Goal: Transaction & Acquisition: Purchase product/service

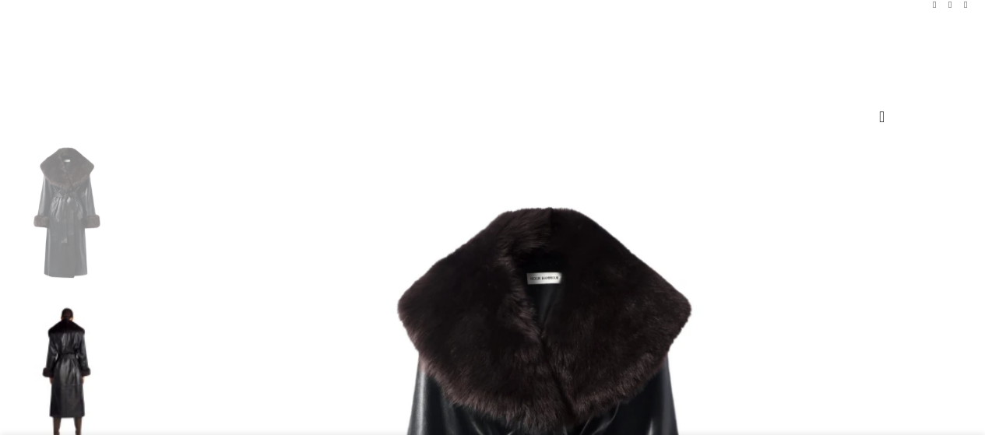
scroll to position [348, 0]
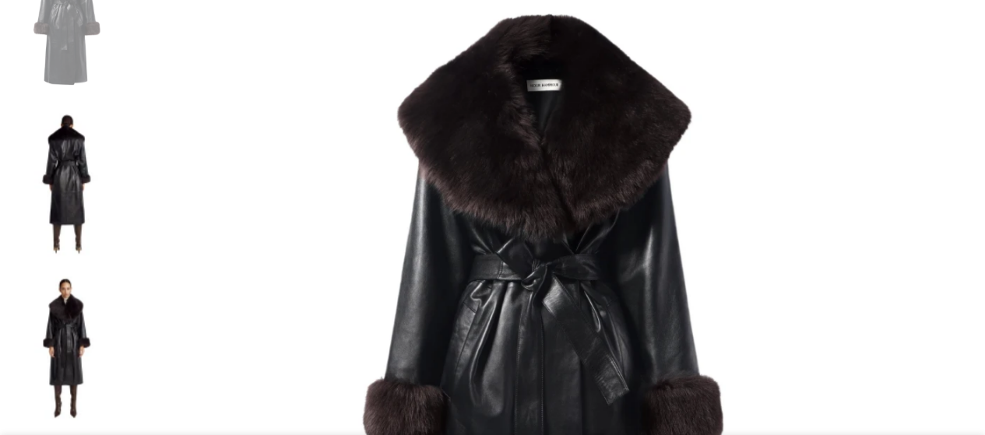
select select "8-[GEOGRAPHIC_DATA]"
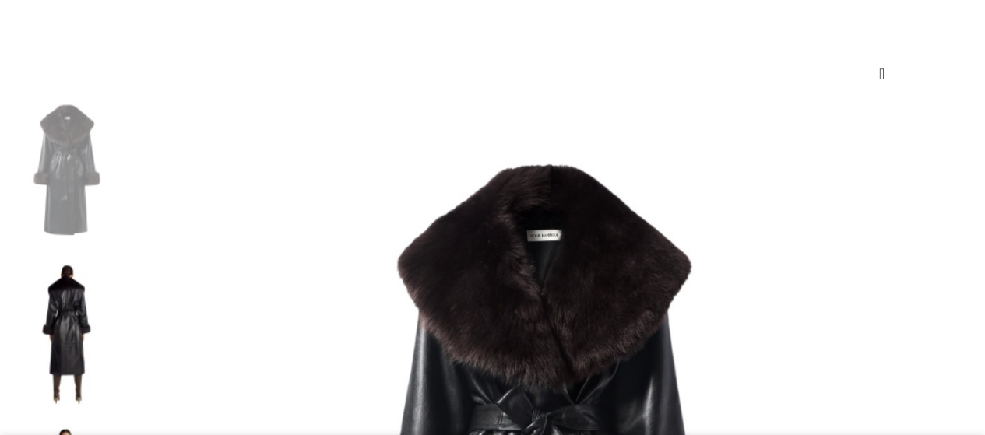
scroll to position [195, 0]
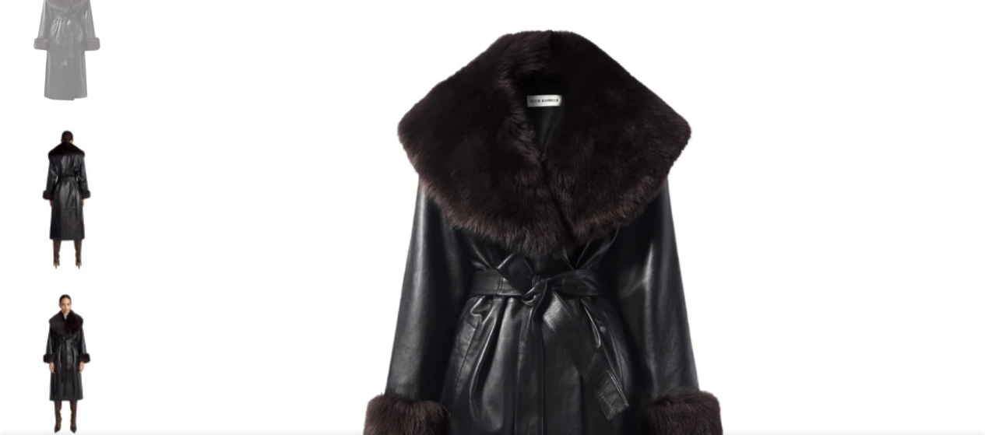
scroll to position [345, 0]
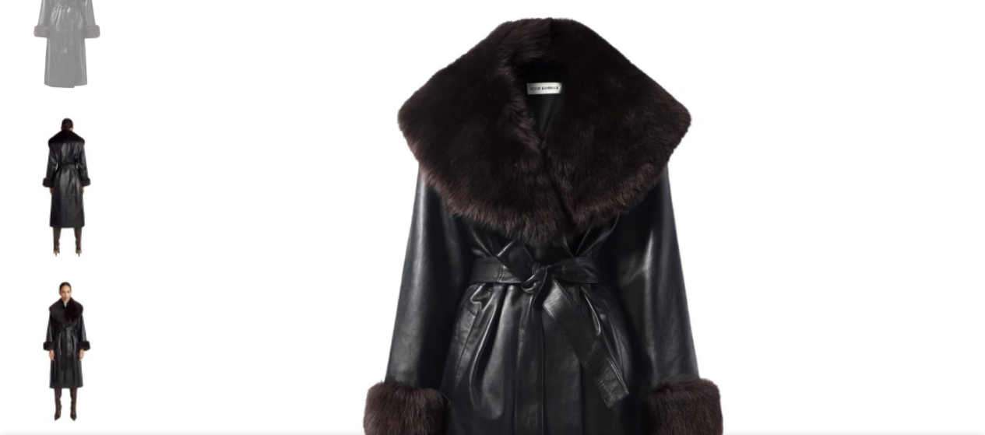
click at [58, 130] on img at bounding box center [66, 186] width 95 height 157
click at [69, 272] on img at bounding box center [66, 350] width 95 height 157
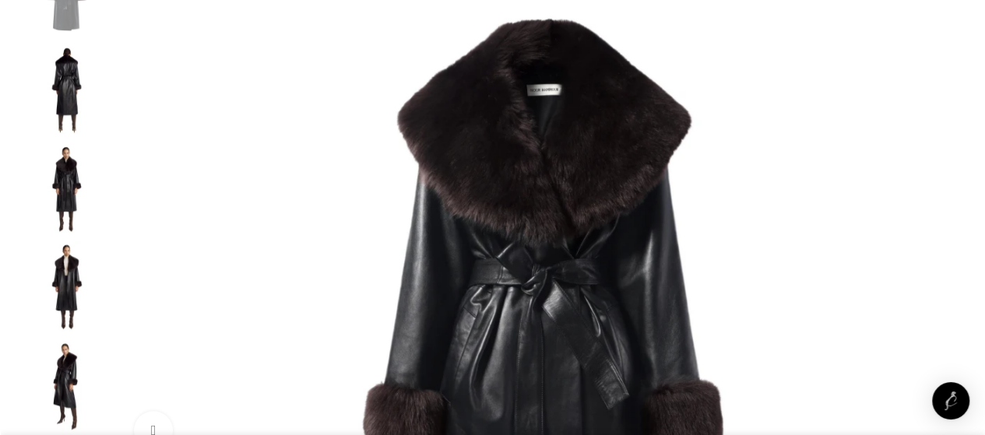
scroll to position [0, 492]
select select "6-[GEOGRAPHIC_DATA]"
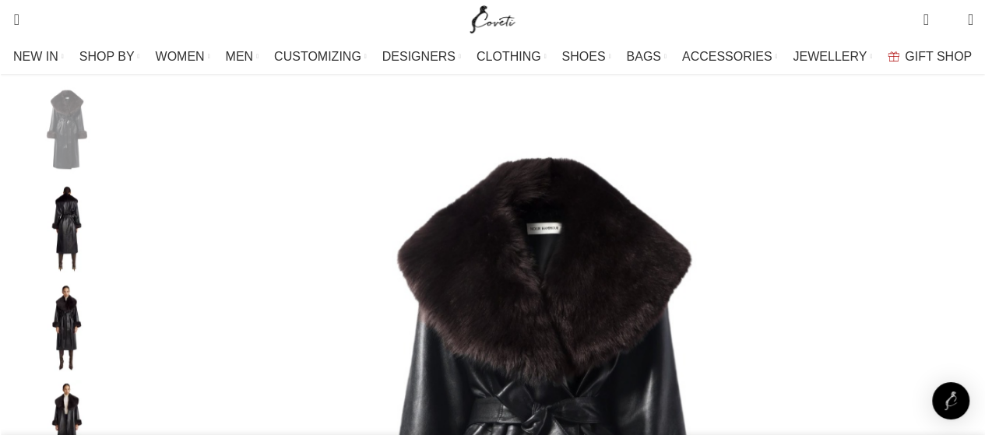
scroll to position [196, 0]
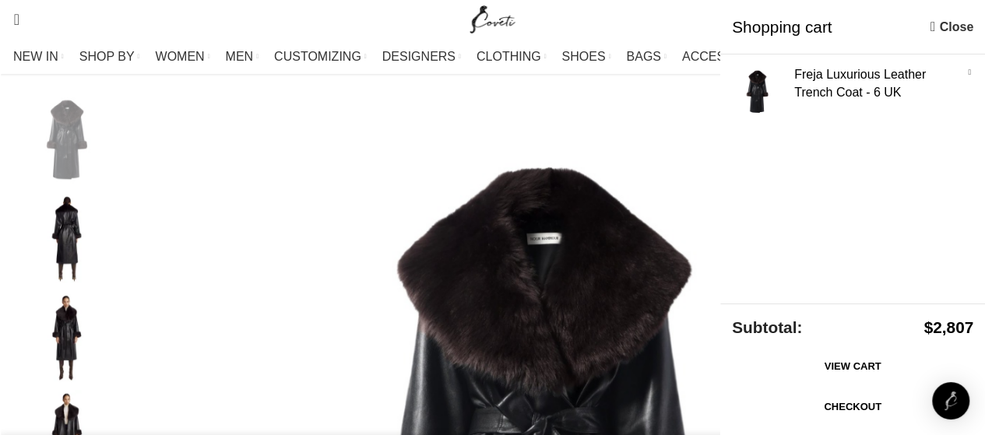
scroll to position [0, 656]
click at [935, 26] on link "Close" at bounding box center [952, 26] width 43 height 19
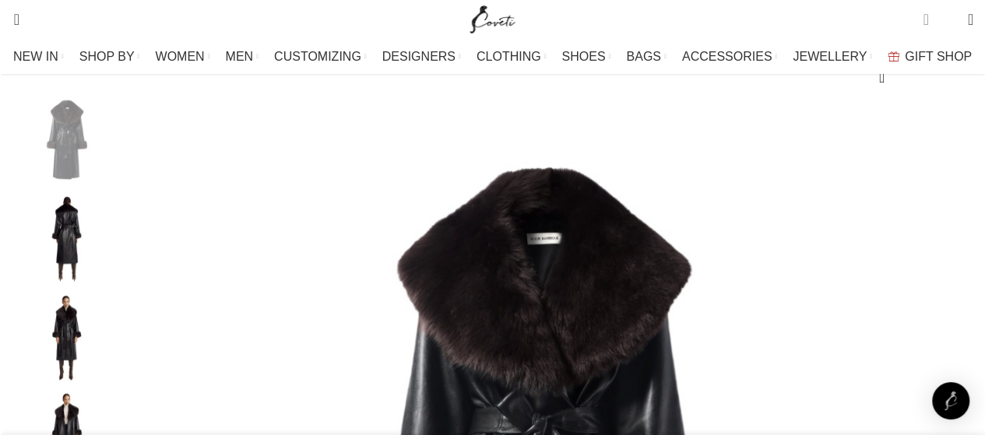
click at [923, 15] on span "1 item" at bounding box center [925, 20] width 5 height 16
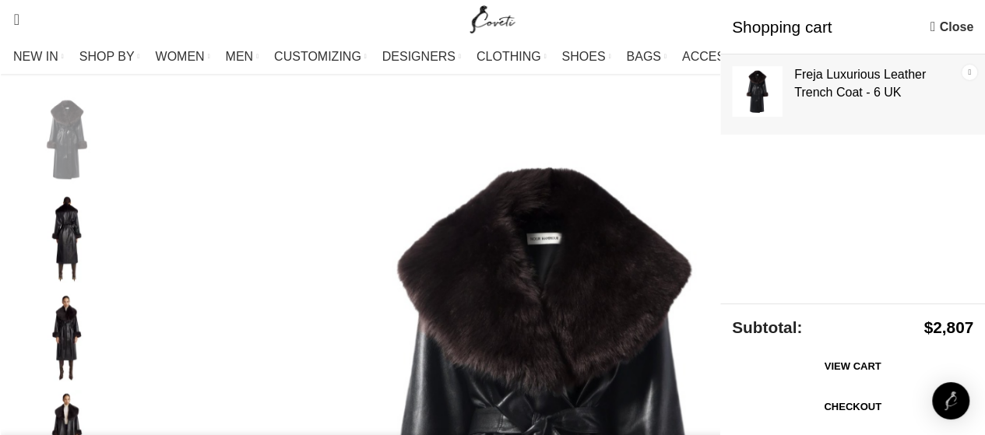
click at [970, 72] on link "×" at bounding box center [970, 73] width 16 height 16
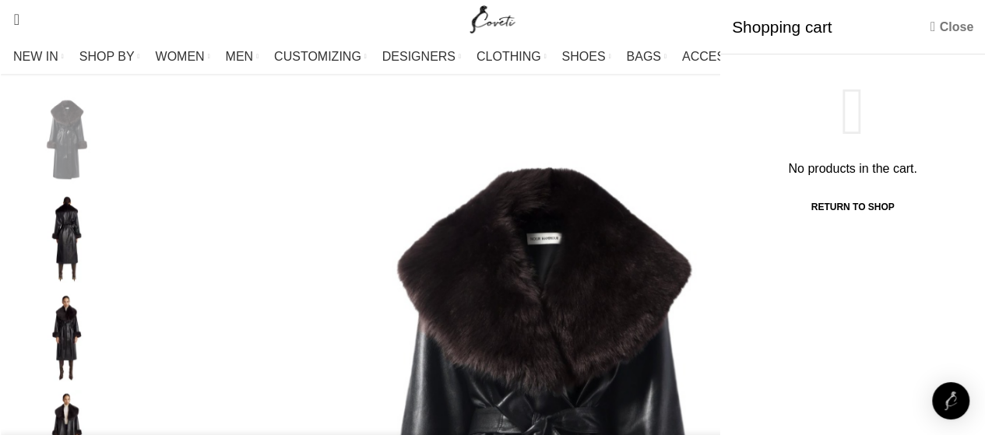
click at [952, 28] on link "Close" at bounding box center [952, 26] width 43 height 19
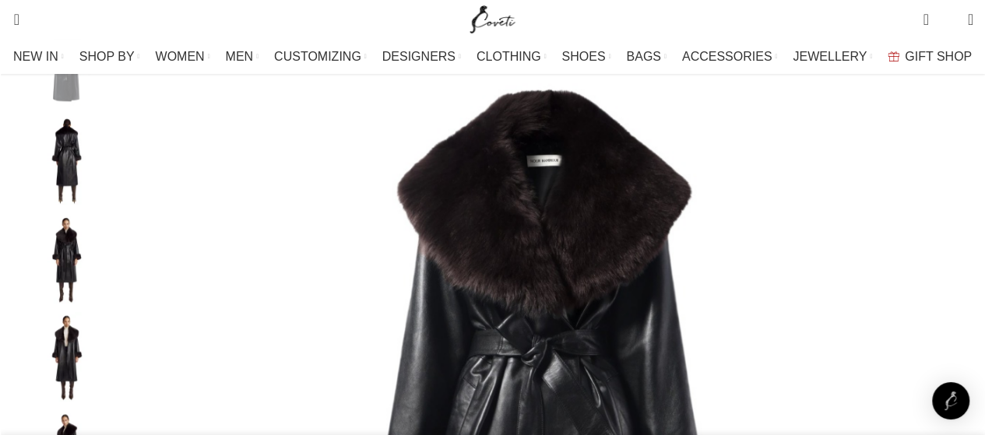
scroll to position [280, 0]
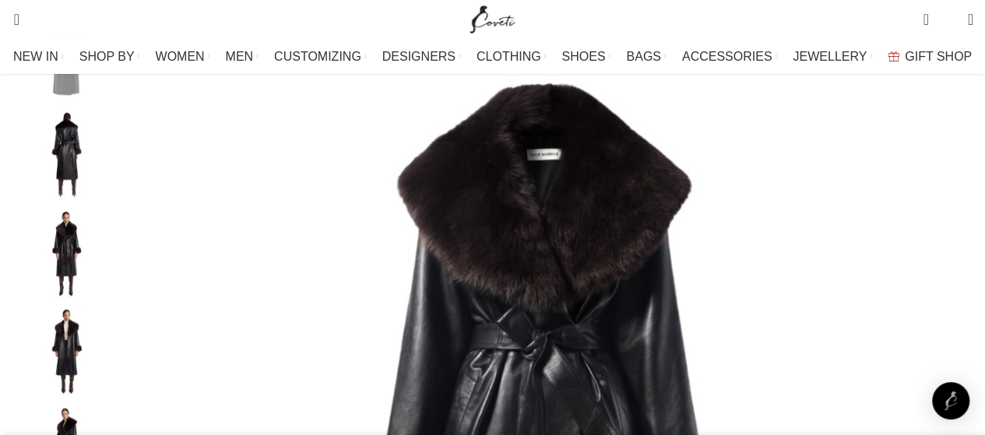
click at [69, 182] on img "2 / 7" at bounding box center [66, 154] width 95 height 91
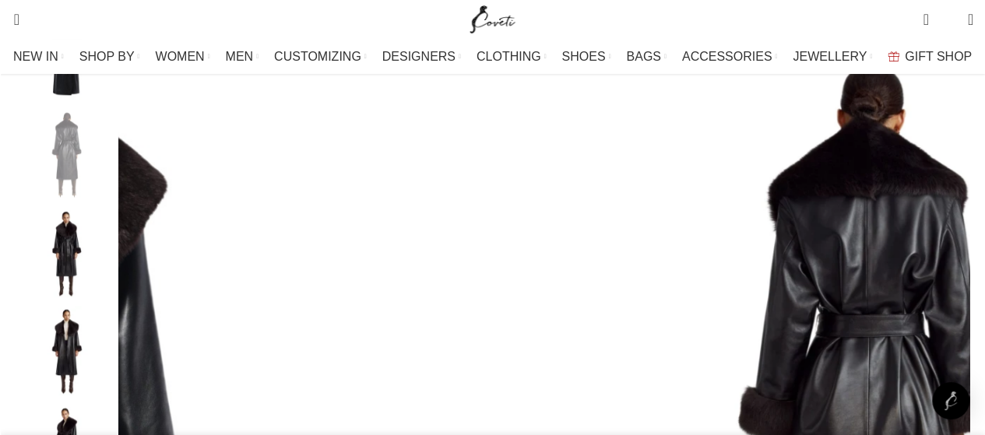
click at [71, 264] on img "3 / 7" at bounding box center [66, 252] width 95 height 91
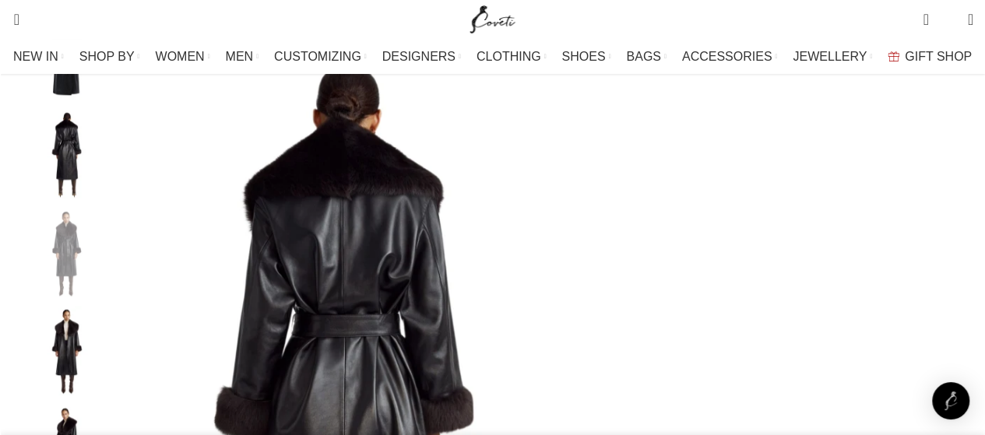
scroll to position [0, 1312]
